Goal: Task Accomplishment & Management: Manage account settings

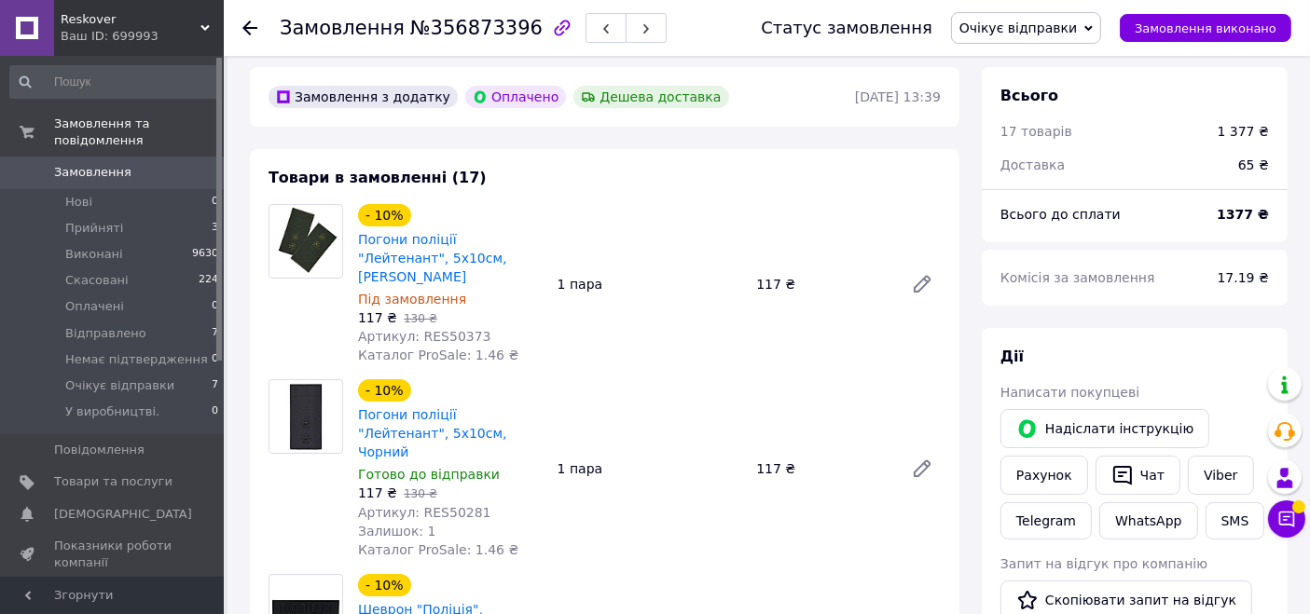
scroll to position [345, 0]
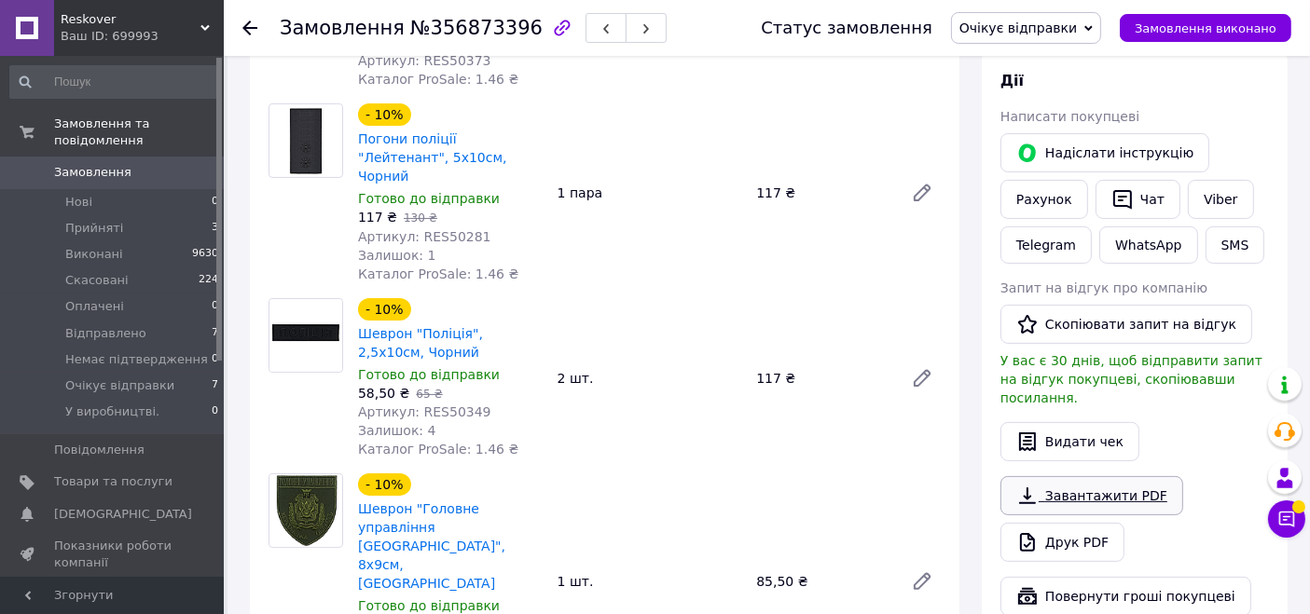
click at [1113, 476] on link "Завантажити PDF" at bounding box center [1091, 495] width 183 height 39
click at [1089, 476] on link "Завантажити PDF" at bounding box center [1091, 495] width 183 height 39
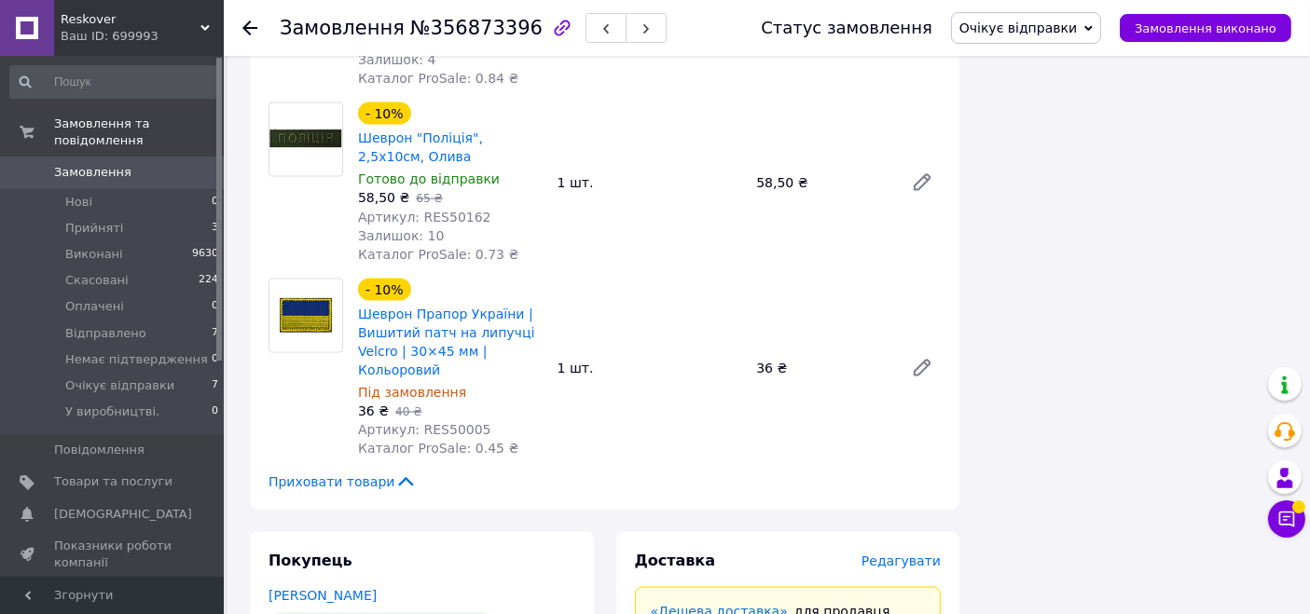
scroll to position [2762, 0]
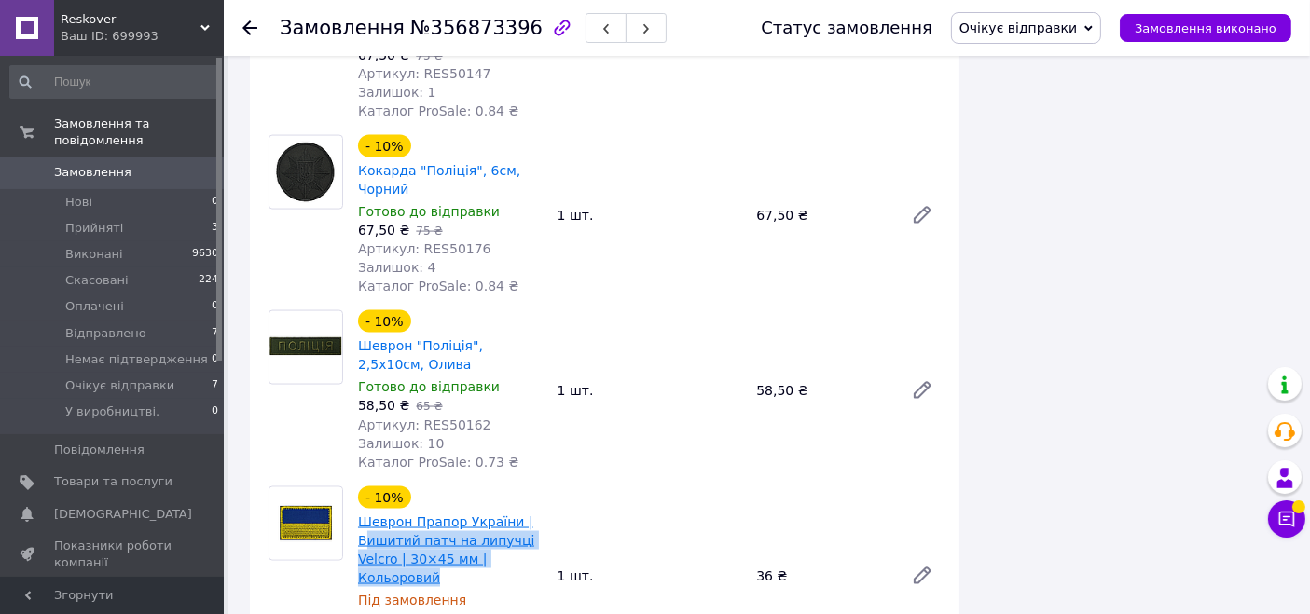
drag, startPoint x: 492, startPoint y: 394, endPoint x: 367, endPoint y: 357, distance: 130.4
click at [367, 513] on span "Шеврон Прапор України | Вишитий патч на липучці Velcro | 30×45 мм | Кольоровий" at bounding box center [450, 550] width 185 height 75
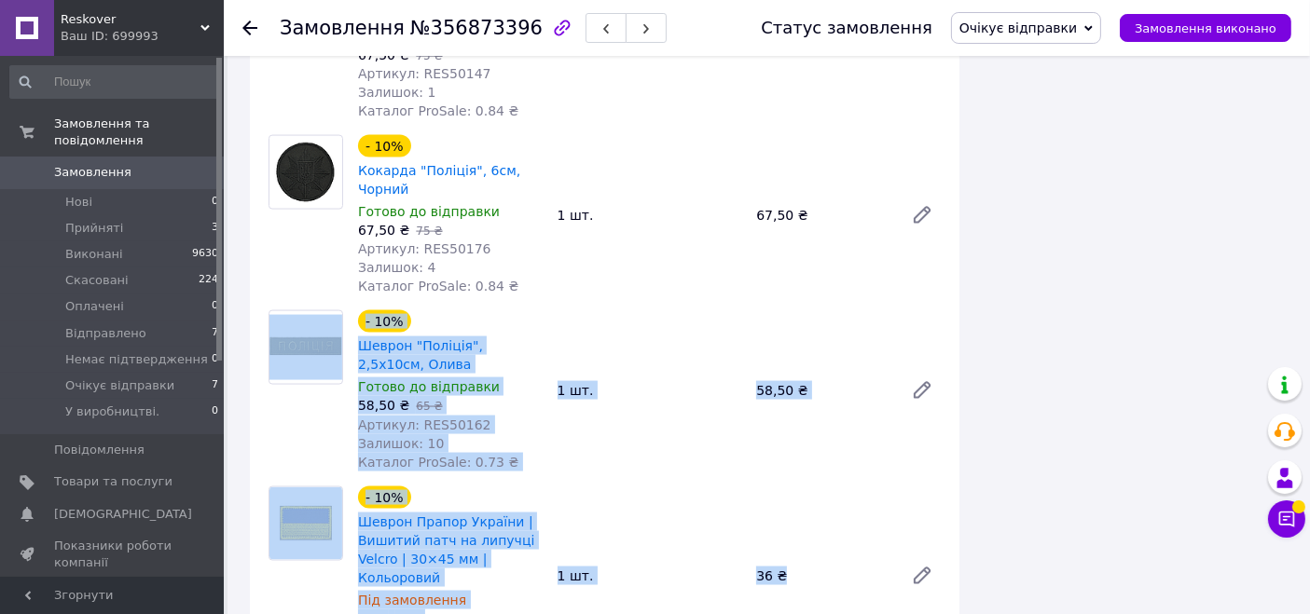
drag, startPoint x: 815, startPoint y: 403, endPoint x: 291, endPoint y: 192, distance: 564.8
copy div "- 10% Шеврон "Поліція", 2,5х10см, [PERSON_NAME] до відправки 58,50 ₴   65 ₴ Арт…"
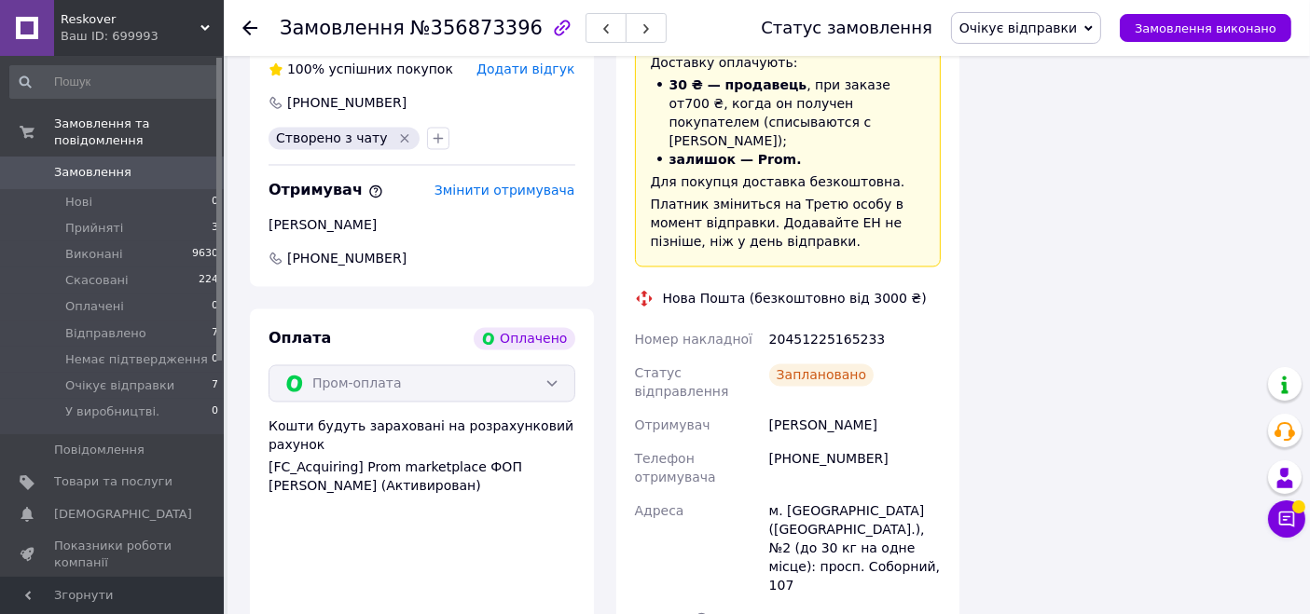
scroll to position [3599, 0]
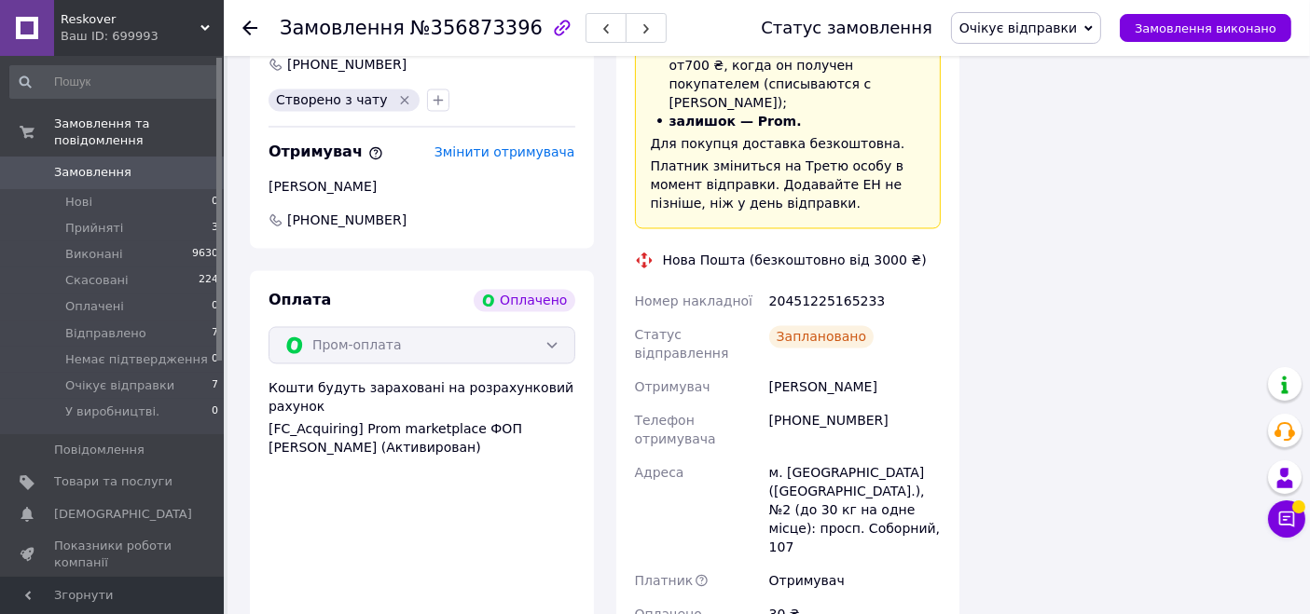
click at [815, 404] on div "[PHONE_NUMBER]" at bounding box center [855, 430] width 179 height 52
copy div "[PHONE_NUMBER]"
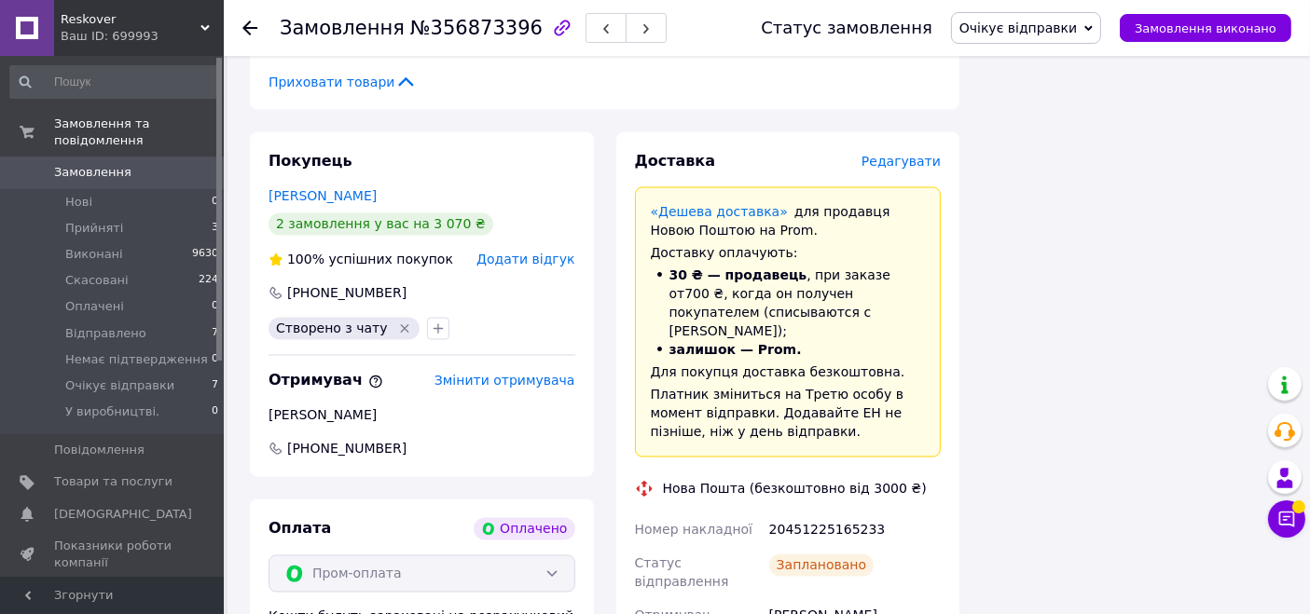
scroll to position [3253, 0]
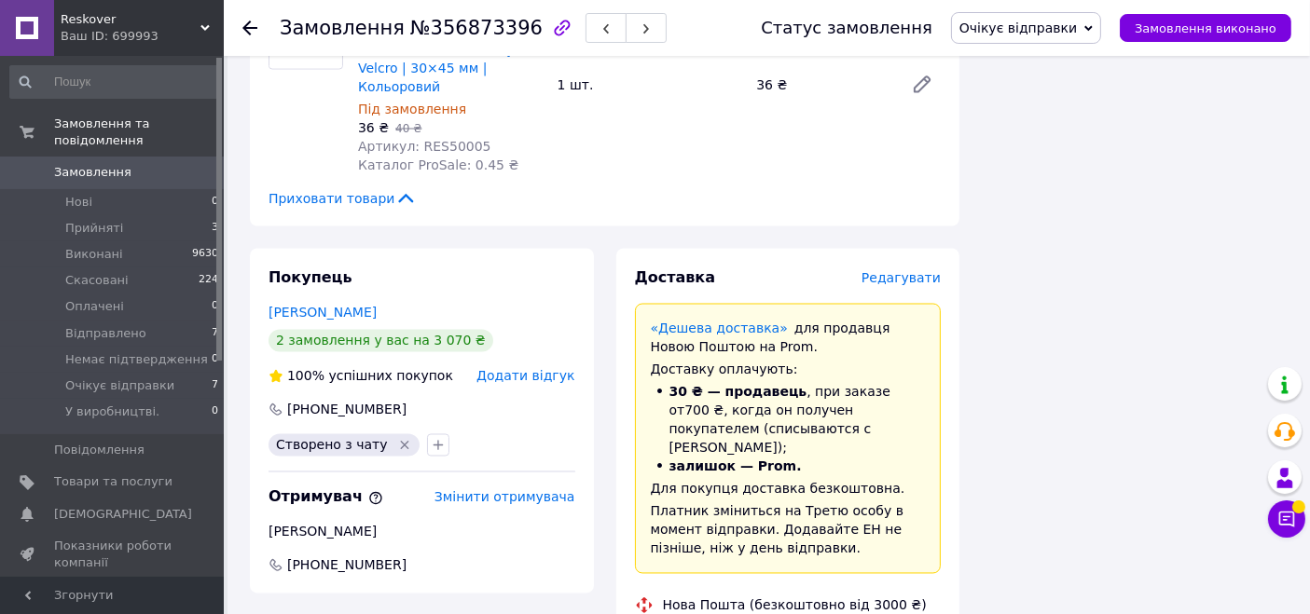
copy div "[PHONE_NUMBER]"
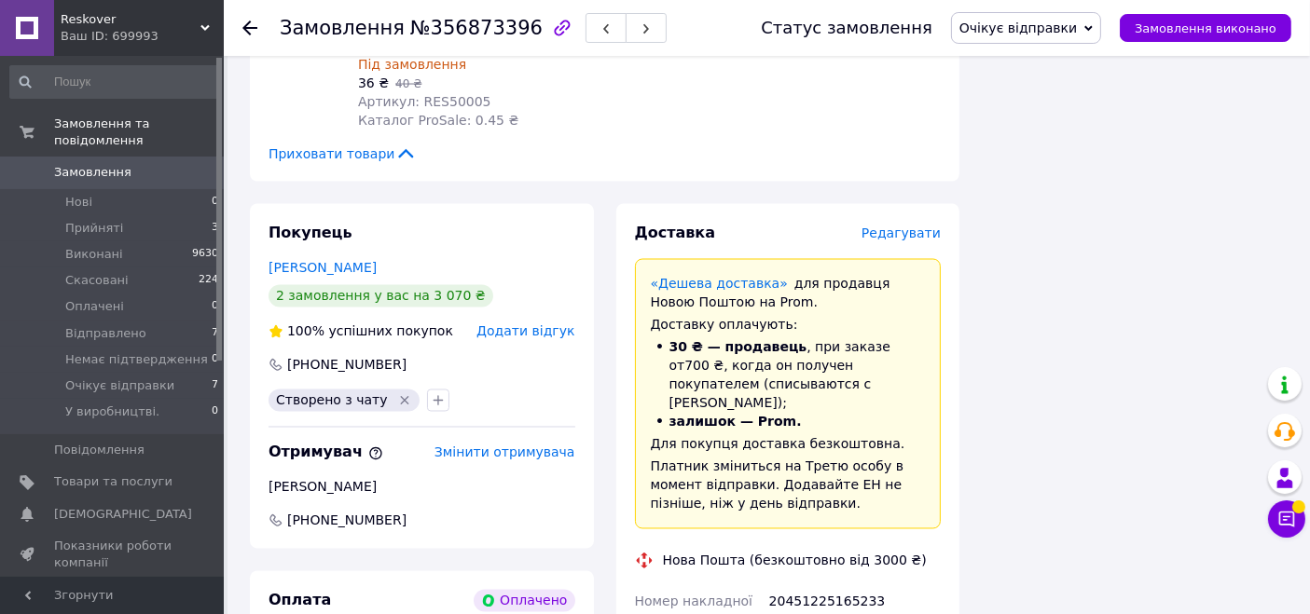
scroll to position [3322, 0]
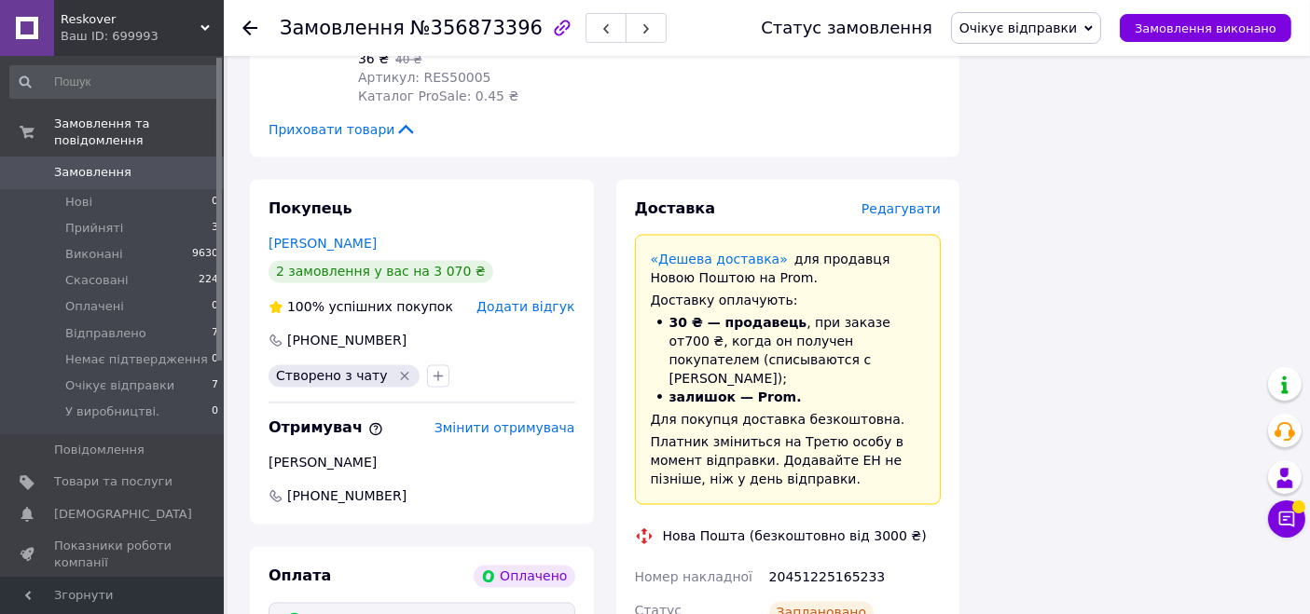
copy div "Олександрія"
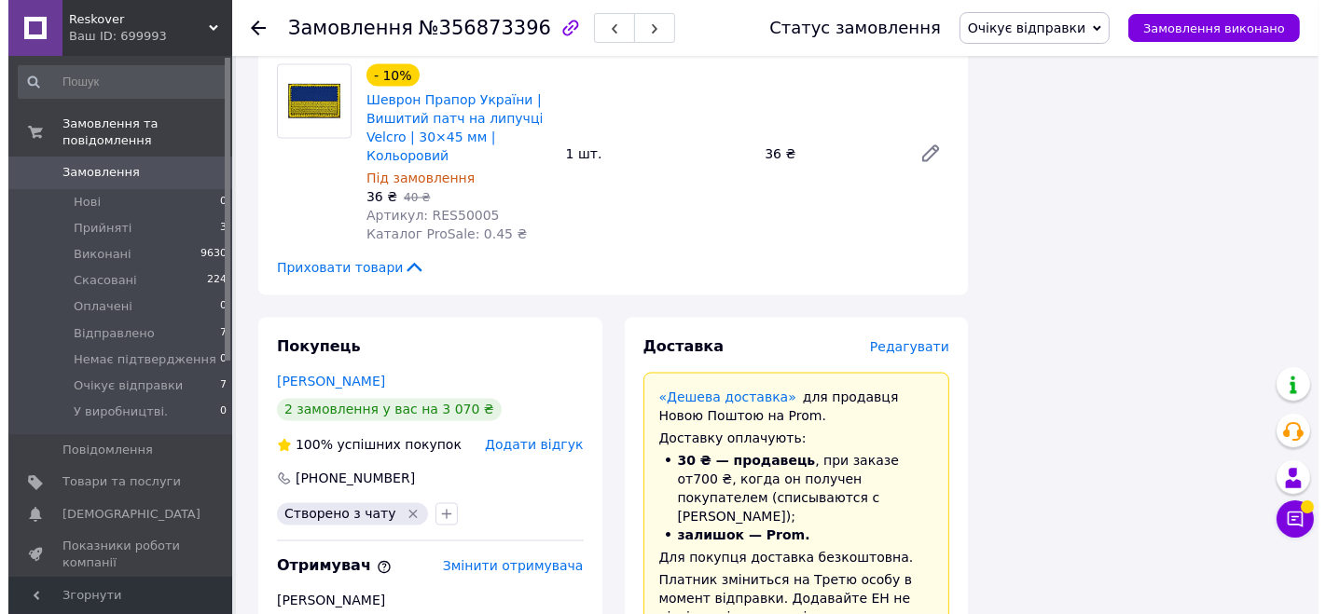
scroll to position [3046, 0]
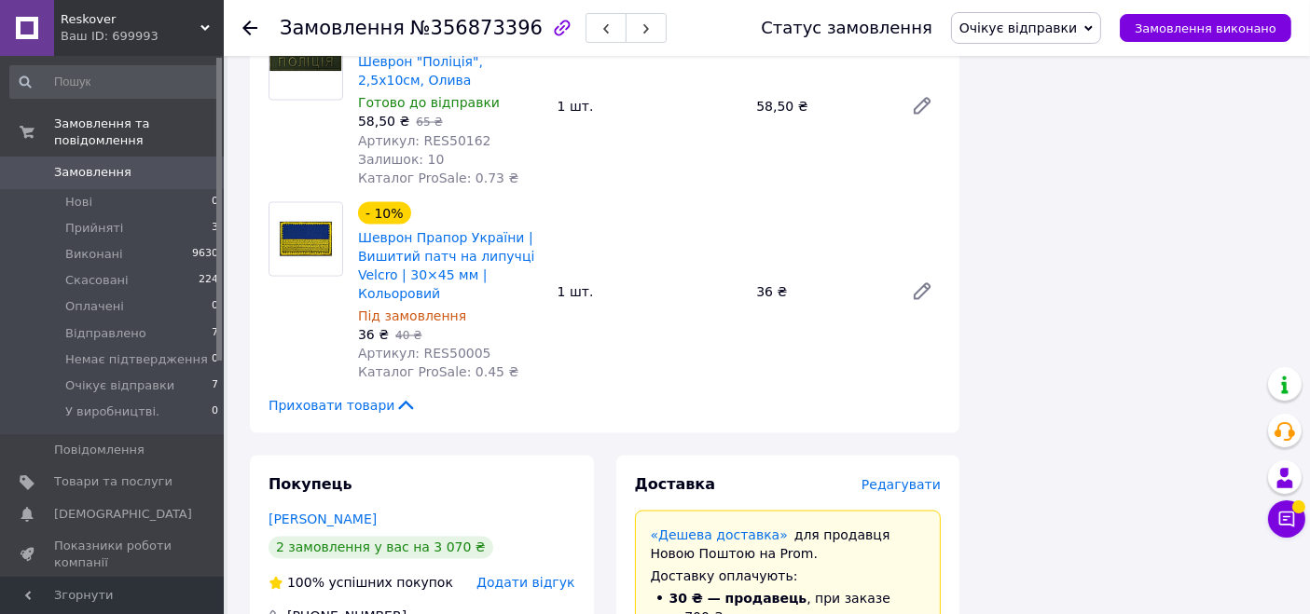
click at [925, 477] on span "Редагувати" at bounding box center [901, 484] width 79 height 15
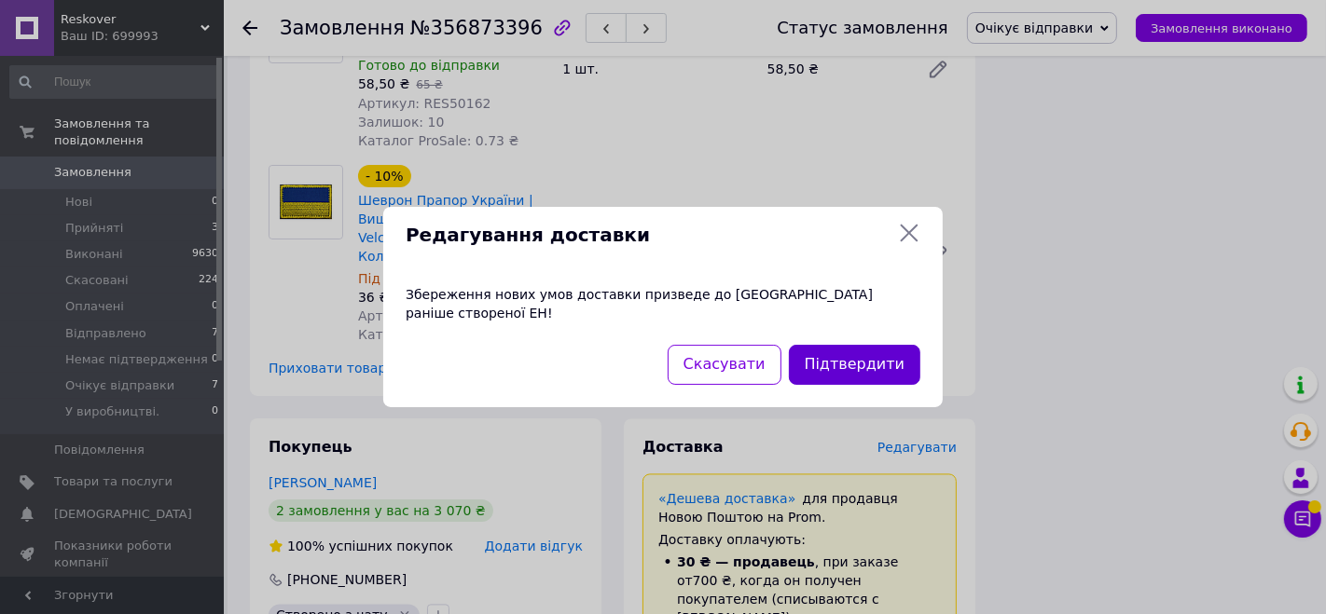
click at [865, 364] on button "Підтвердити" at bounding box center [854, 365] width 131 height 40
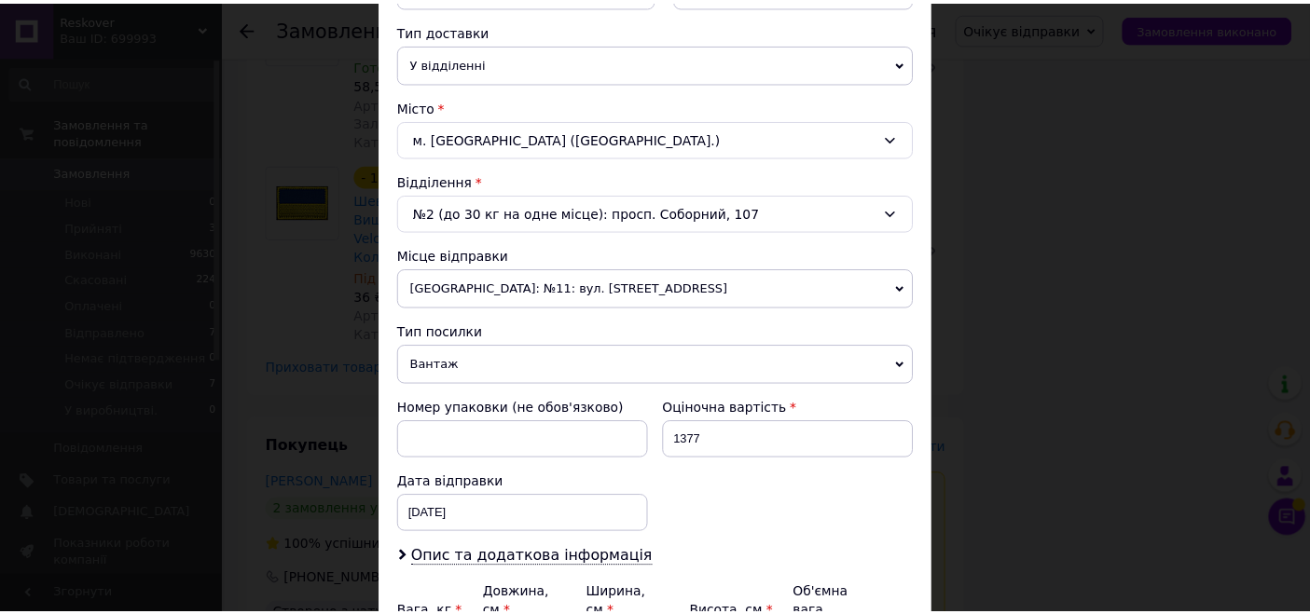
scroll to position [616, 0]
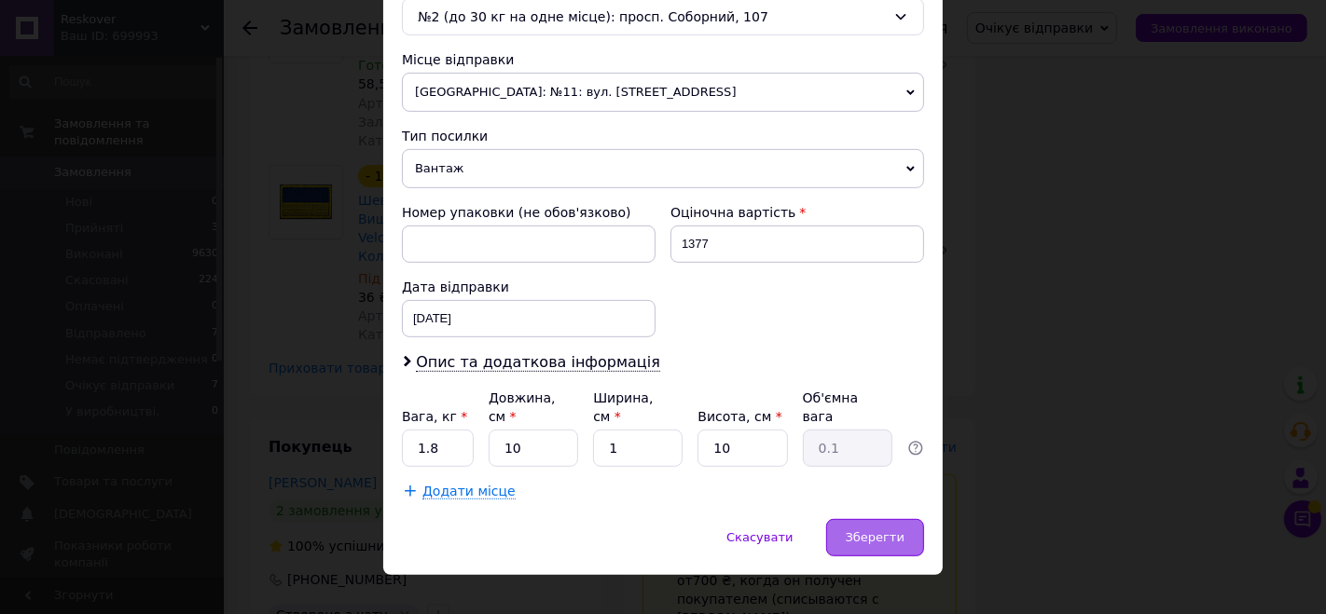
click at [876, 525] on div "Зберегти" at bounding box center [875, 537] width 98 height 37
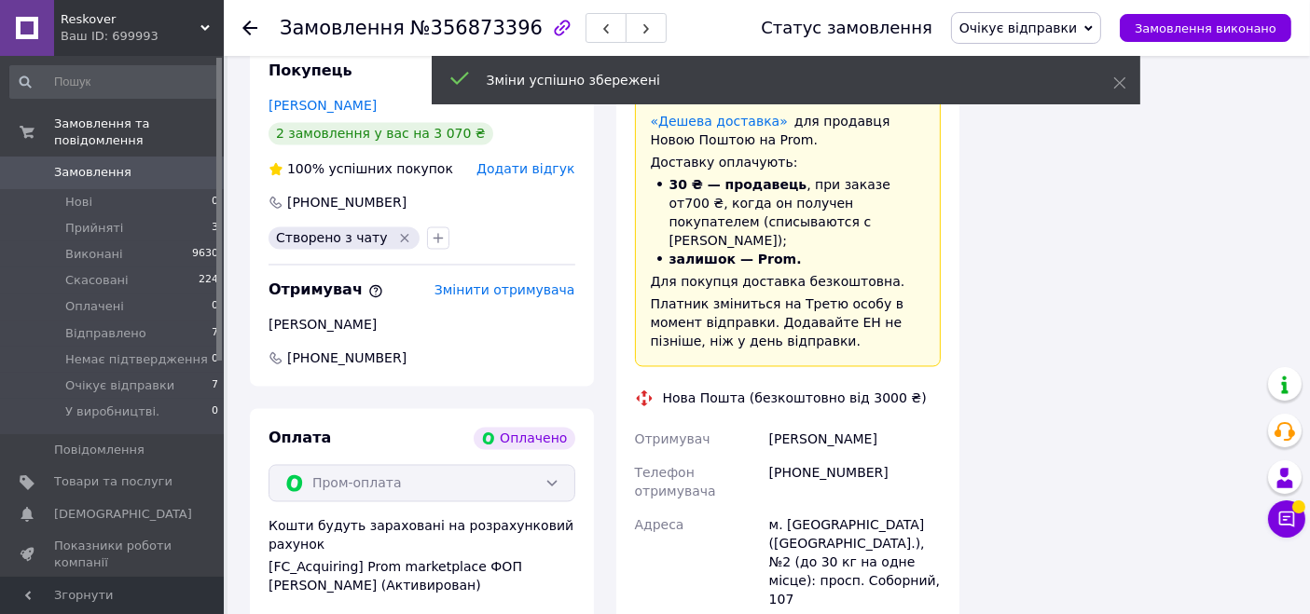
scroll to position [3668, 0]
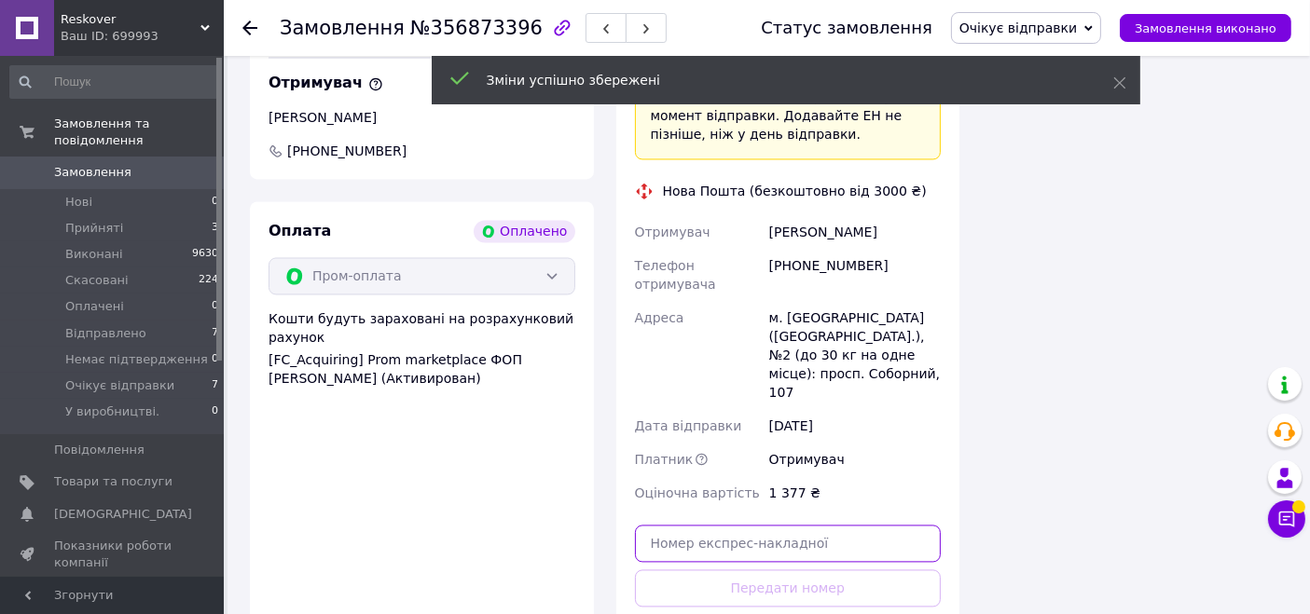
click at [811, 525] on input "text" at bounding box center [788, 543] width 307 height 37
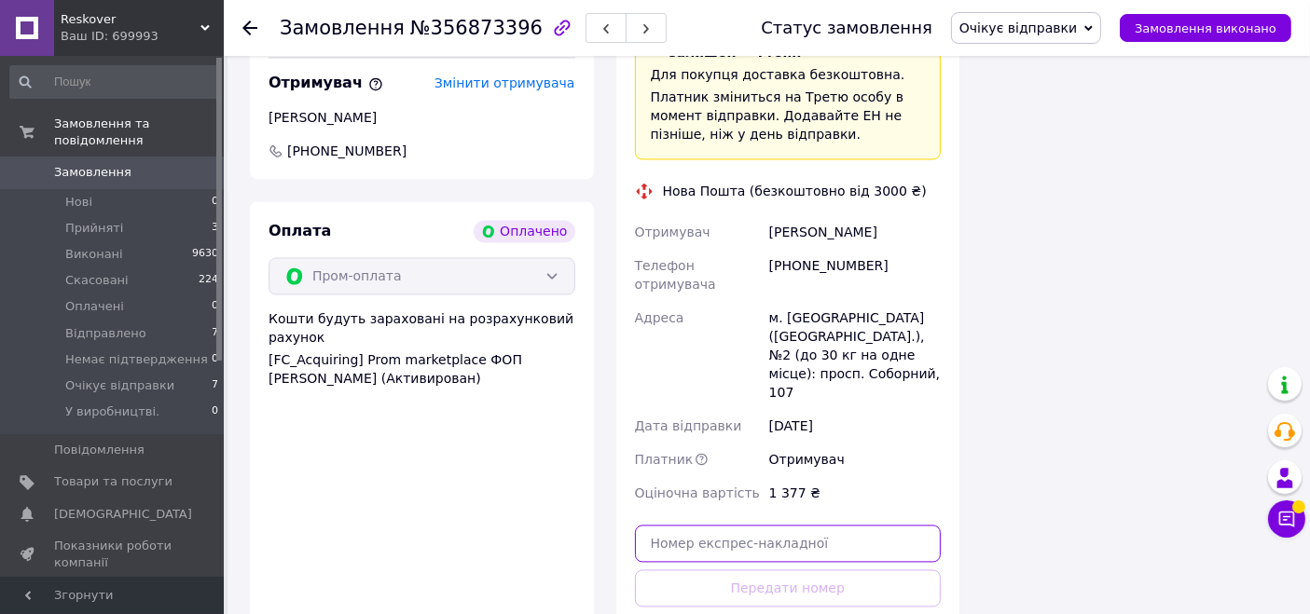
paste input "20451225374277"
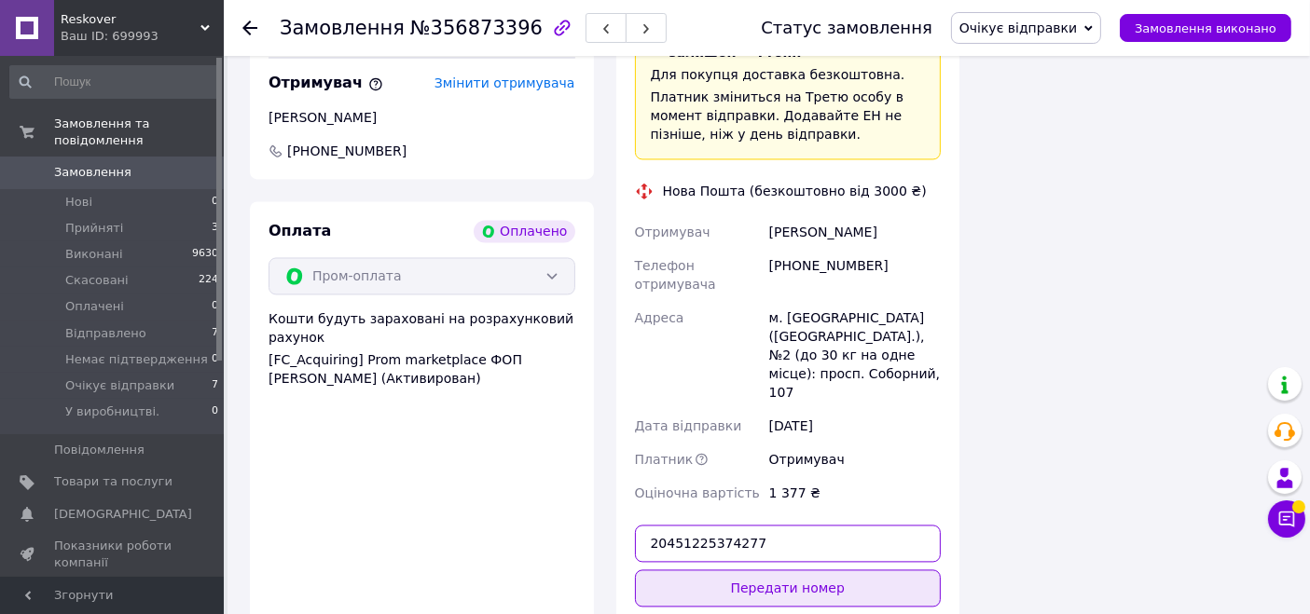
type input "20451225374277"
click at [829, 570] on button "Передати номер" at bounding box center [788, 588] width 307 height 37
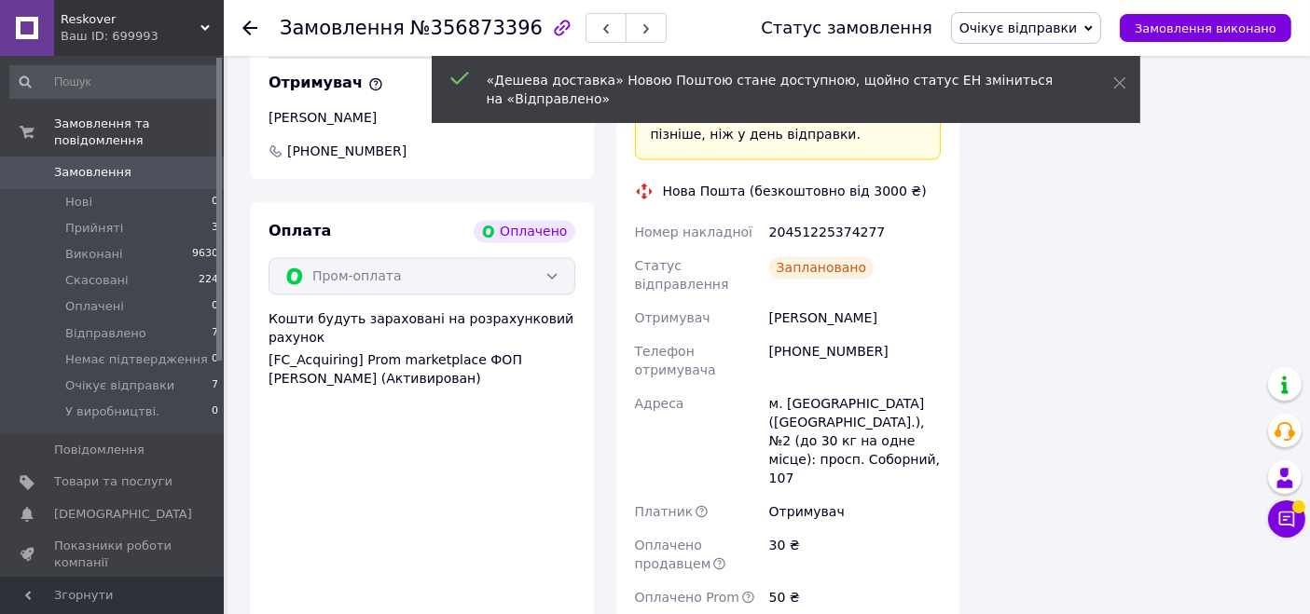
scroll to position [45, 0]
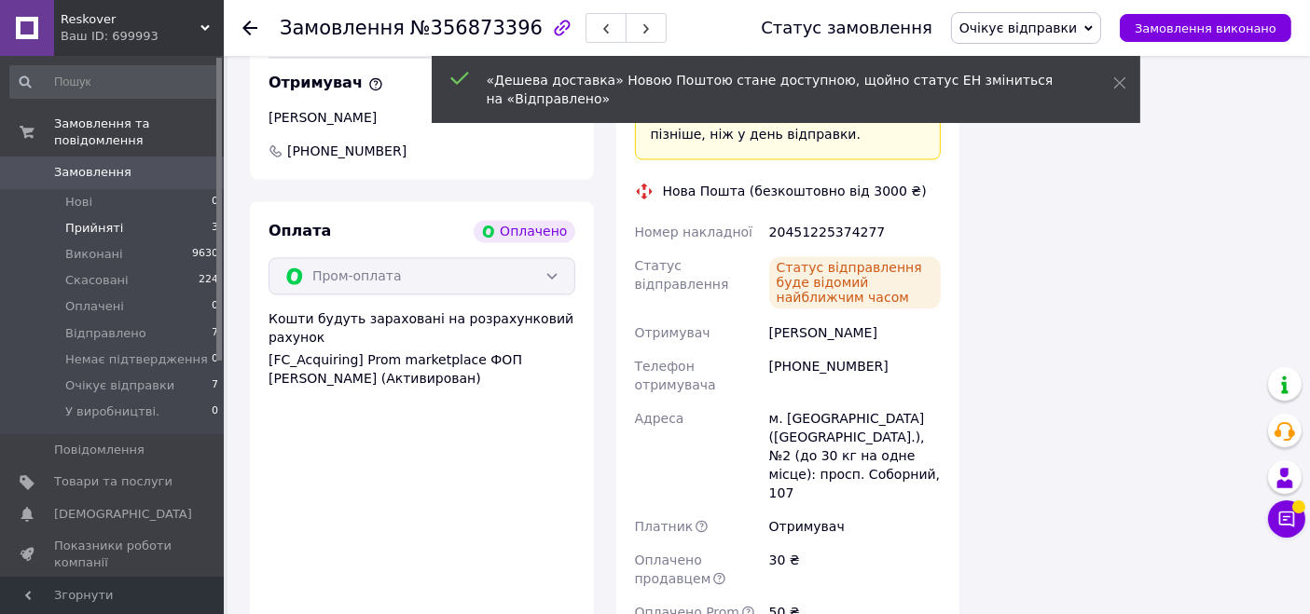
click at [109, 220] on span "Прийняті" at bounding box center [94, 228] width 58 height 17
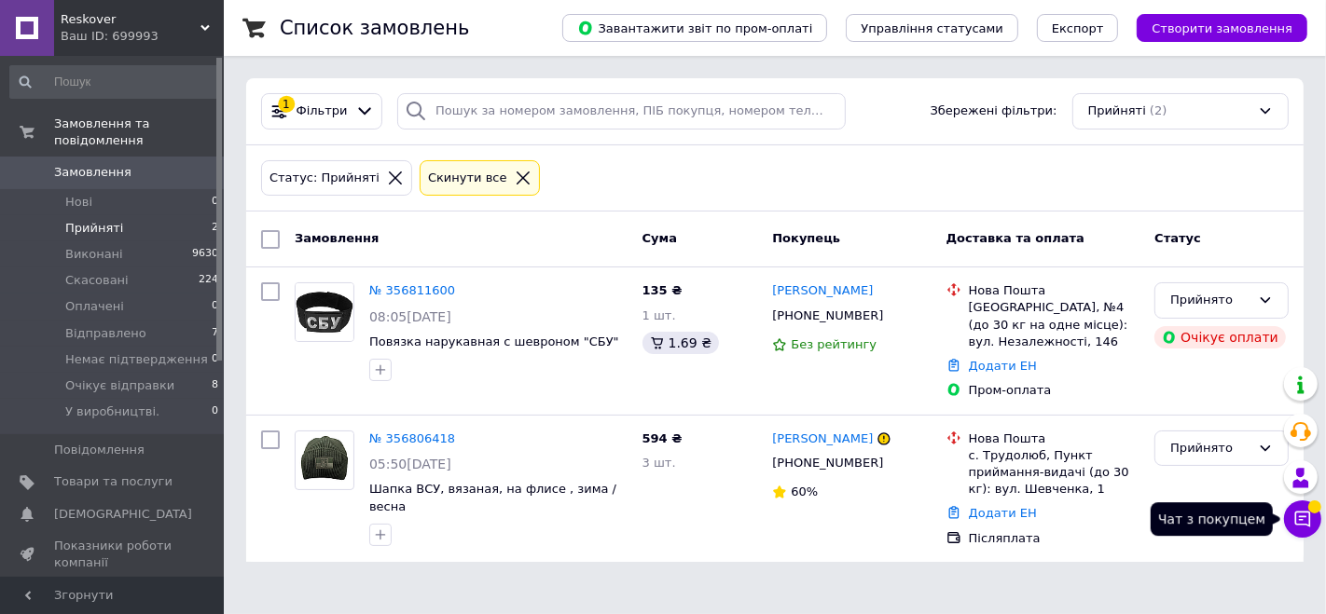
click at [1302, 509] on button "Чат з покупцем" at bounding box center [1302, 519] width 37 height 37
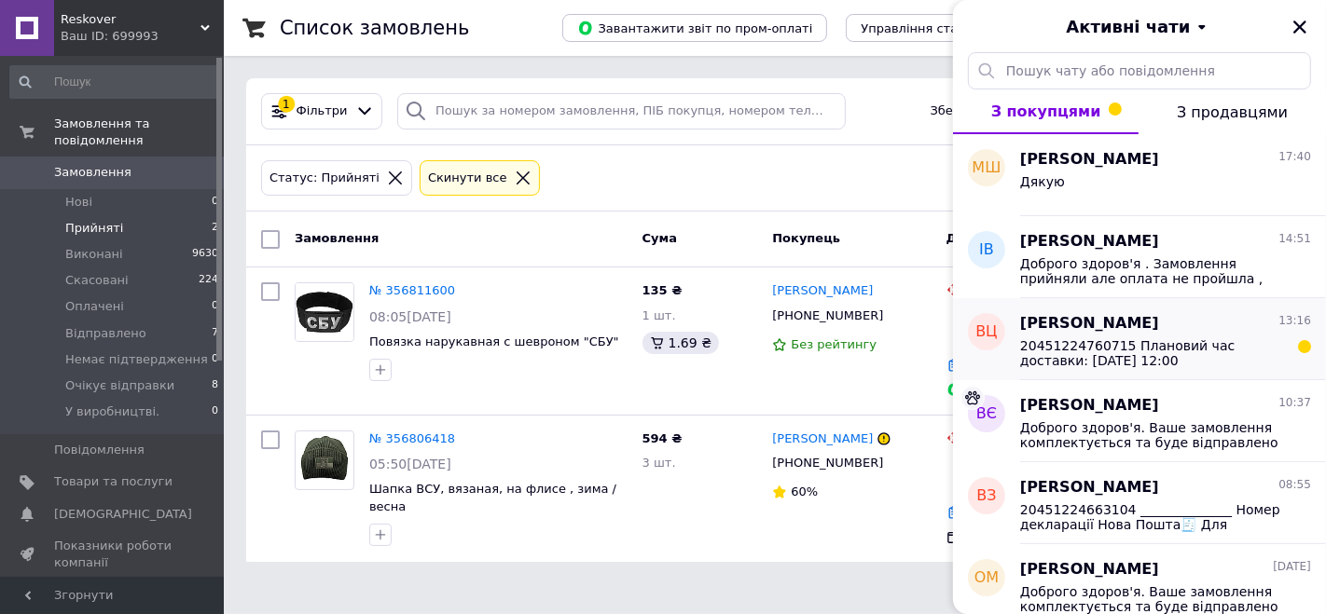
click at [1148, 330] on span "[PERSON_NAME]" at bounding box center [1089, 323] width 139 height 21
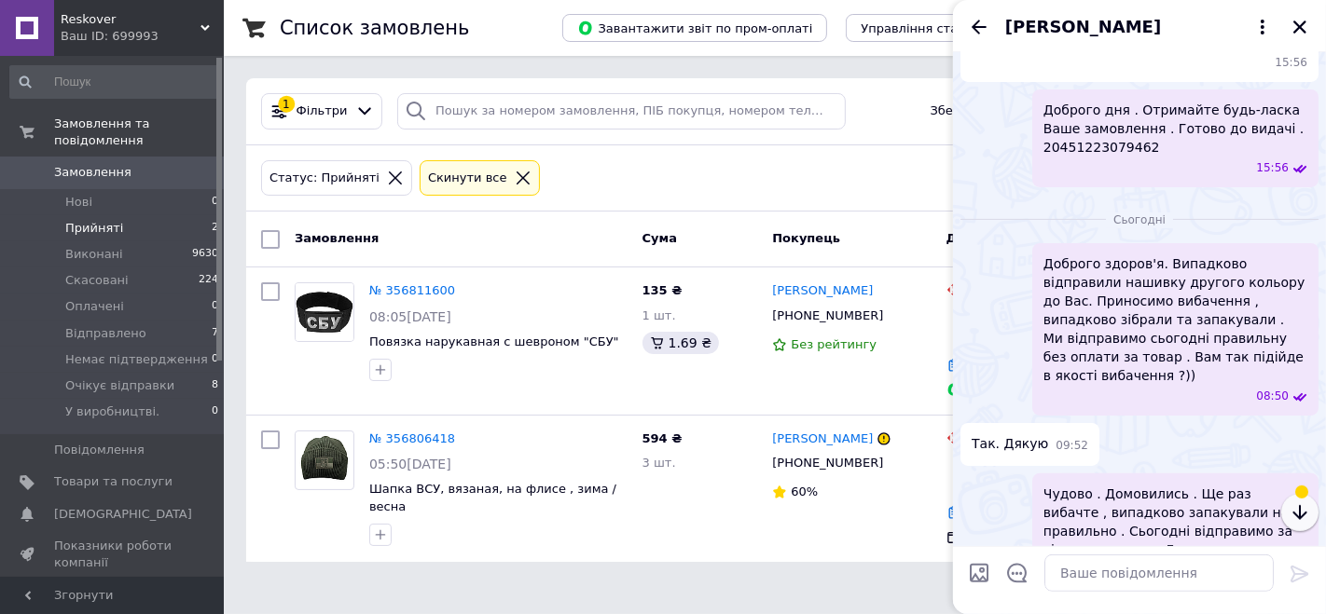
click at [1297, 515] on icon "button" at bounding box center [1299, 512] width 14 height 15
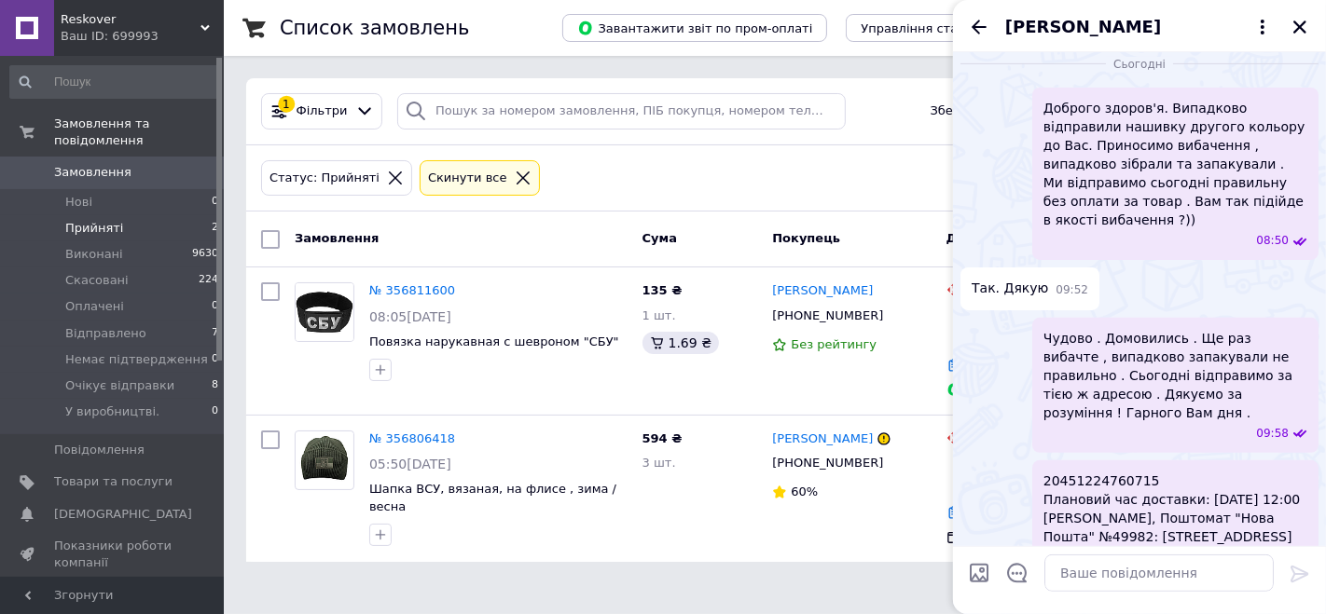
scroll to position [484, 0]
click at [1301, 31] on icon "Закрити" at bounding box center [1299, 27] width 17 height 17
